Goal: Information Seeking & Learning: Learn about a topic

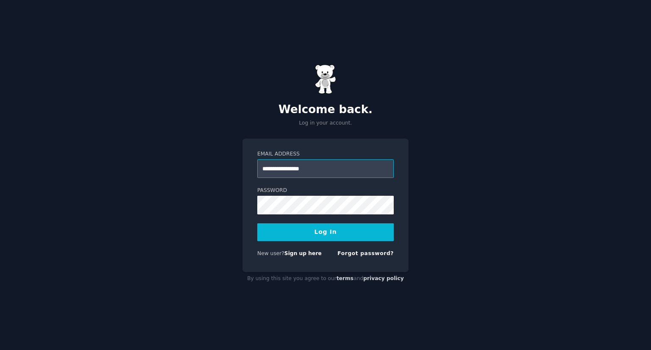
click at [332, 163] on input "**********" at bounding box center [325, 168] width 136 height 19
click at [257, 223] on button "Log In" at bounding box center [325, 232] width 136 height 18
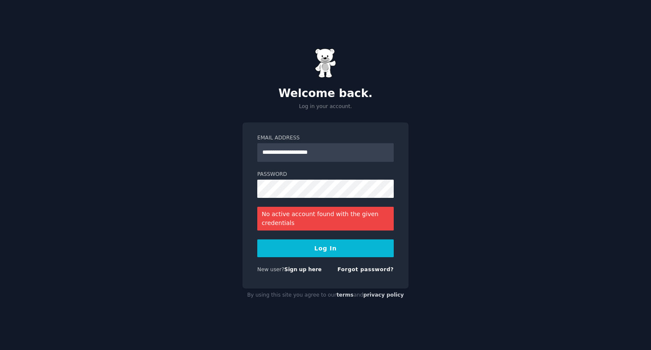
click at [371, 125] on div "**********" at bounding box center [325, 205] width 166 height 166
click at [341, 149] on input "**********" at bounding box center [325, 152] width 136 height 19
type input "**********"
click at [324, 255] on button "Log In" at bounding box center [325, 248] width 136 height 18
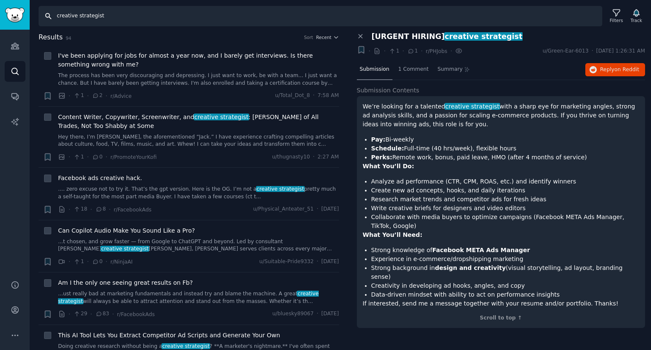
click at [130, 14] on input "creative strategist" at bounding box center [320, 16] width 563 height 20
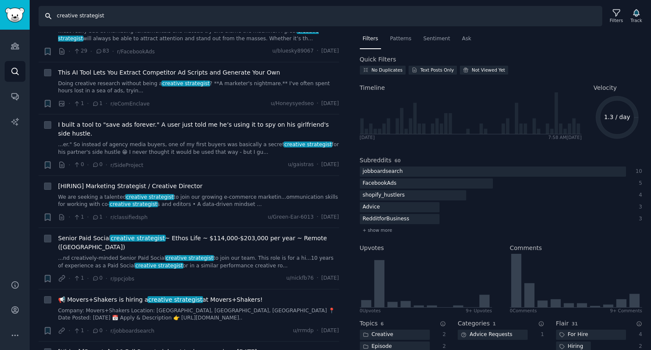
scroll to position [263, 0]
click at [201, 194] on link "We are seeking a talented creative strategist to join our growing e-commerce ma…" at bounding box center [198, 201] width 281 height 15
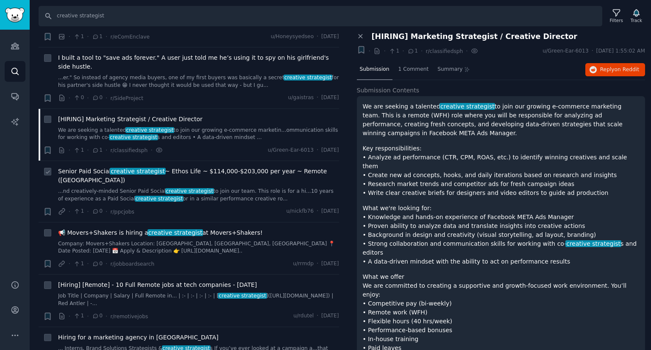
scroll to position [332, 0]
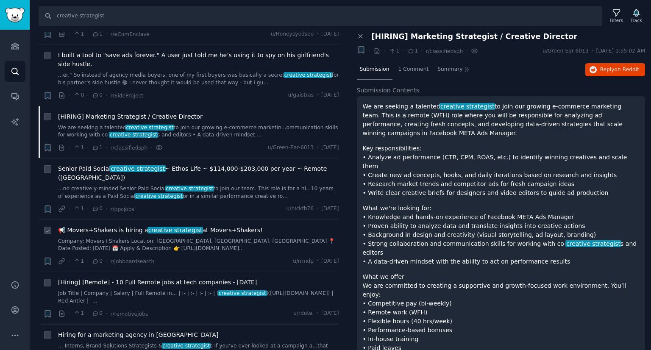
click at [255, 226] on div "📢 Movers+Shakers is hiring a creative strategist at Movers+Shakers!" at bounding box center [198, 230] width 281 height 9
click at [241, 226] on div "📢 Movers+Shakers is hiring a creative strategist at Movers+Shakers! Company: Mo…" at bounding box center [198, 239] width 281 height 27
click at [238, 238] on link "Company: Movers+Shakers Location: [GEOGRAPHIC_DATA], [GEOGRAPHIC_DATA], [GEOGRA…" at bounding box center [198, 245] width 281 height 15
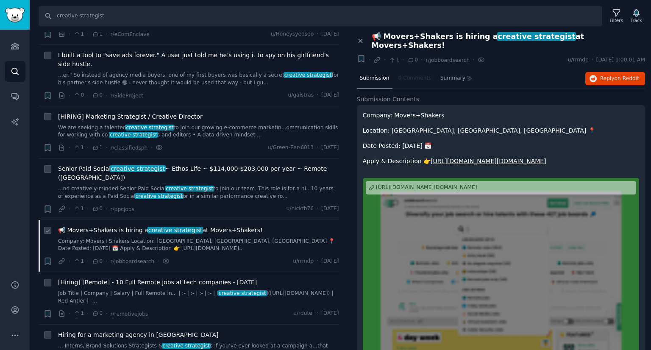
click at [238, 238] on link "Company: Movers+Shakers Location: [GEOGRAPHIC_DATA], [GEOGRAPHIC_DATA], [GEOGRA…" at bounding box center [198, 245] width 281 height 15
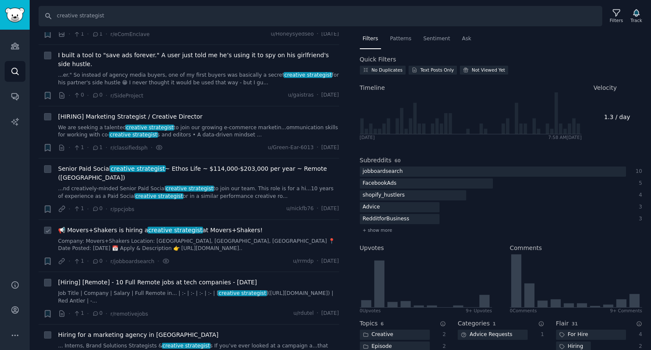
click at [238, 238] on link "Company: Movers+Shakers Location: [GEOGRAPHIC_DATA], [GEOGRAPHIC_DATA], [GEOGRA…" at bounding box center [198, 245] width 281 height 15
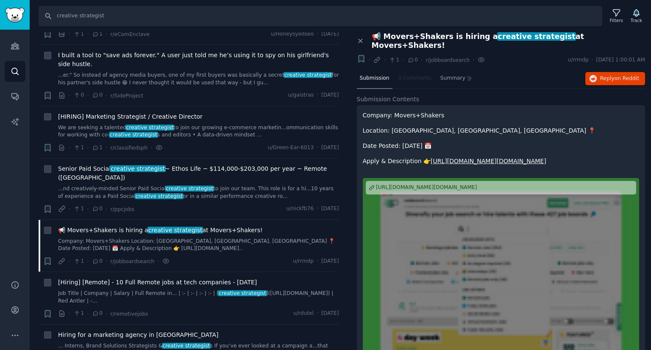
click at [410, 72] on nav "Submission 0 Comments Summary" at bounding box center [416, 79] width 119 height 20
click at [595, 75] on icon "button" at bounding box center [593, 79] width 8 height 8
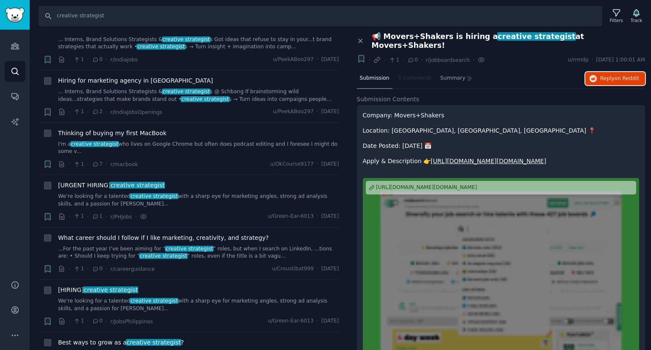
scroll to position [748, 0]
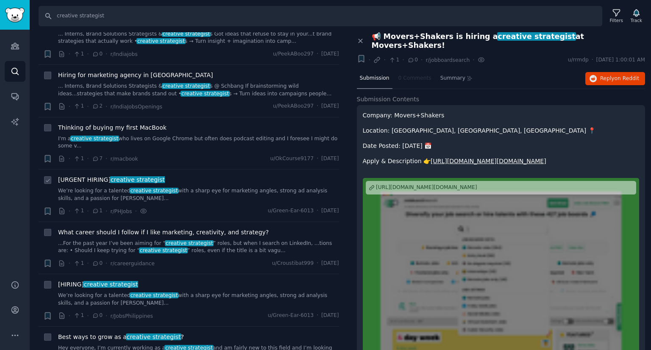
click at [205, 187] on link "We’re looking for a talented creative strategist with a sharp eye for marketing…" at bounding box center [198, 194] width 281 height 15
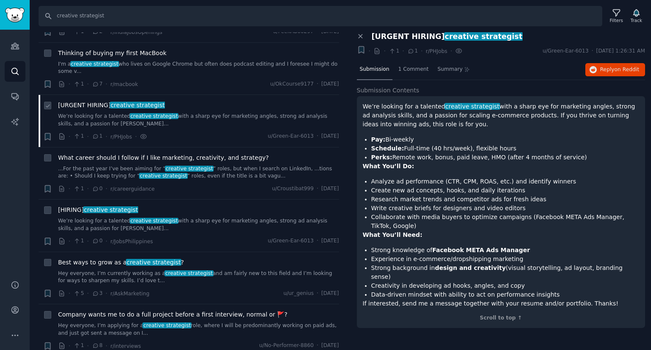
scroll to position [828, 0]
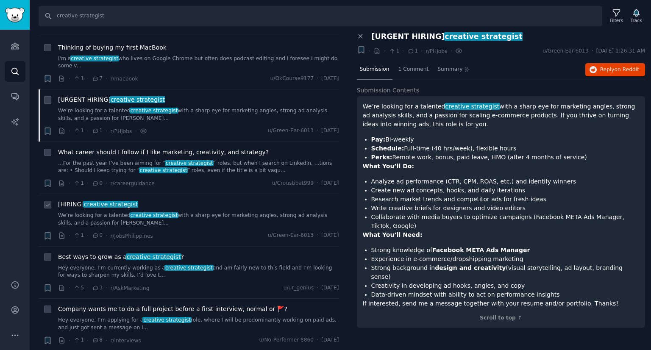
click at [208, 212] on link "We’re looking for a talented creative strategist with a sharp eye for marketing…" at bounding box center [198, 219] width 281 height 15
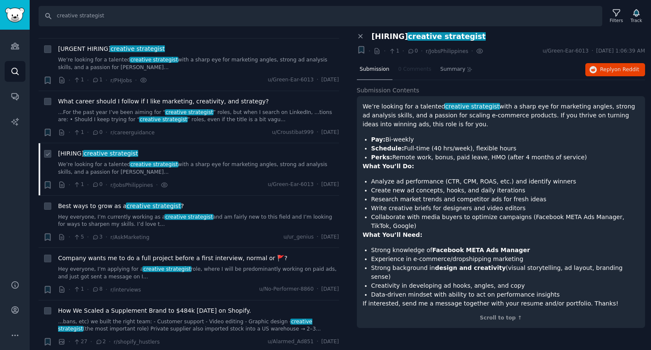
scroll to position [880, 0]
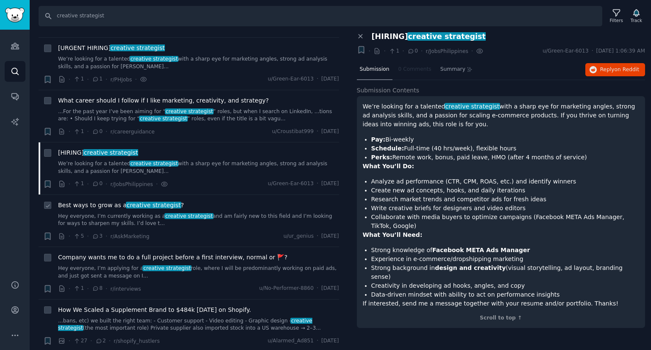
click at [208, 213] on link "Hey everyone, I’m currently working as a creative strategist and am fairly new …" at bounding box center [198, 220] width 281 height 15
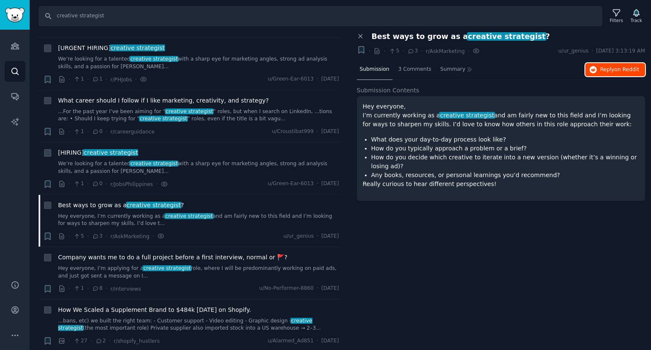
click at [612, 67] on span "Reply on Reddit" at bounding box center [619, 70] width 39 height 8
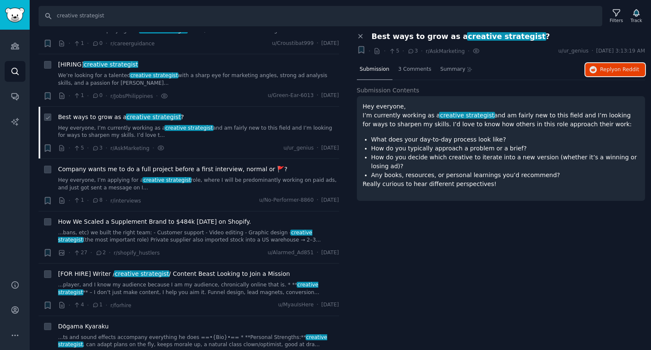
scroll to position [969, 0]
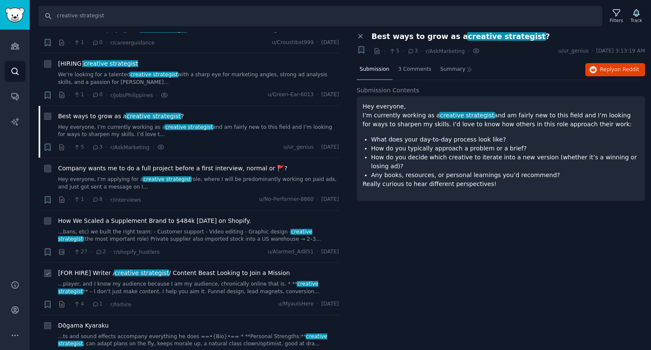
click at [238, 280] on link "...player, and I know my audience because I am my audience, chronically online …" at bounding box center [198, 287] width 281 height 15
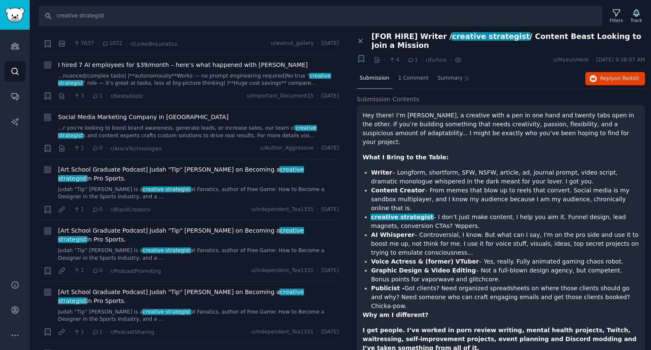
scroll to position [1540, 0]
